Goal: Information Seeking & Learning: Check status

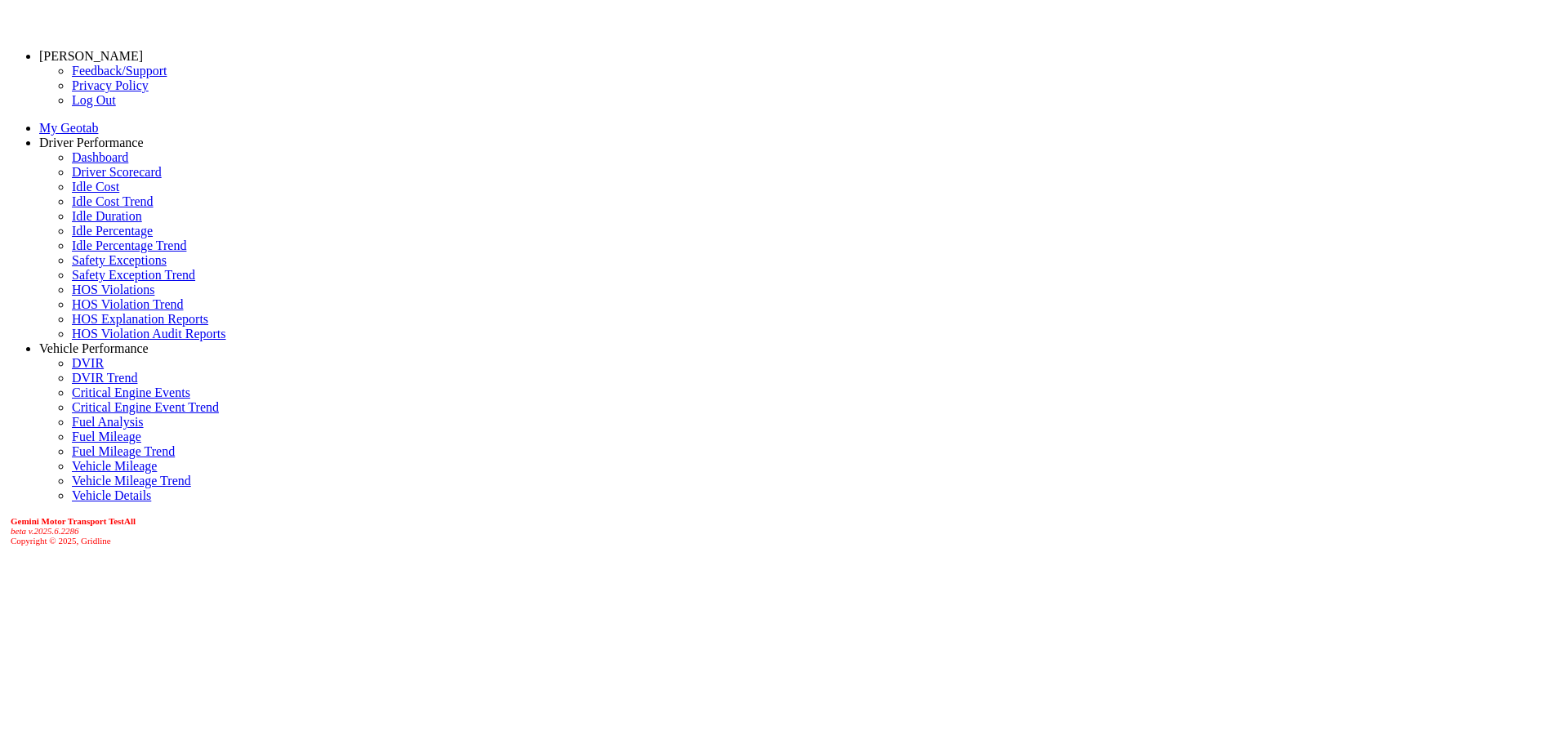
scroll to position [147, 0]
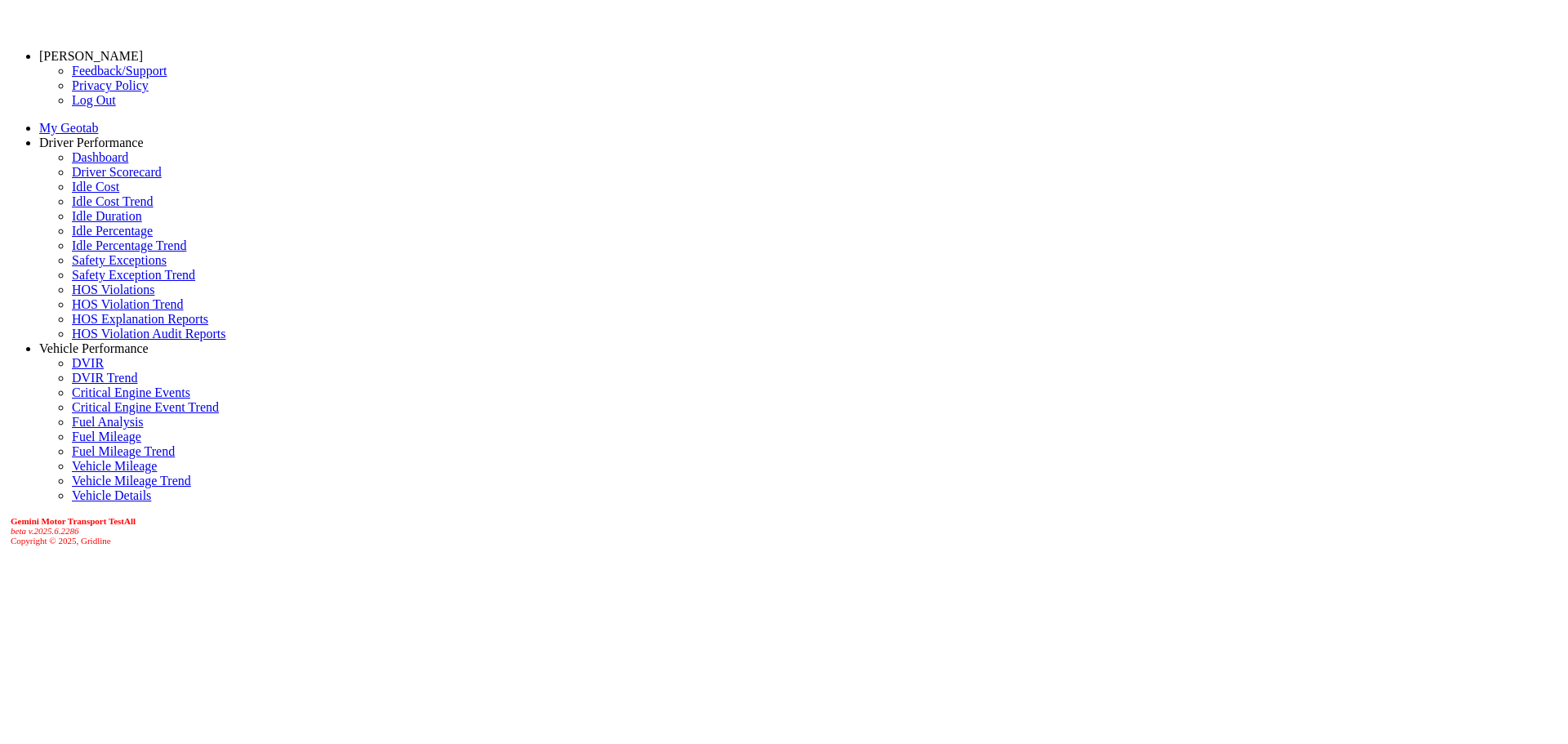
drag, startPoint x: 79, startPoint y: 719, endPoint x: 5, endPoint y: 726, distance: 74.3
click at [11, 535] on icon "beta v.2025.6.2286" at bounding box center [45, 531] width 69 height 10
copy icon "beta v.2025.6.2286"
